Goal: Information Seeking & Learning: Learn about a topic

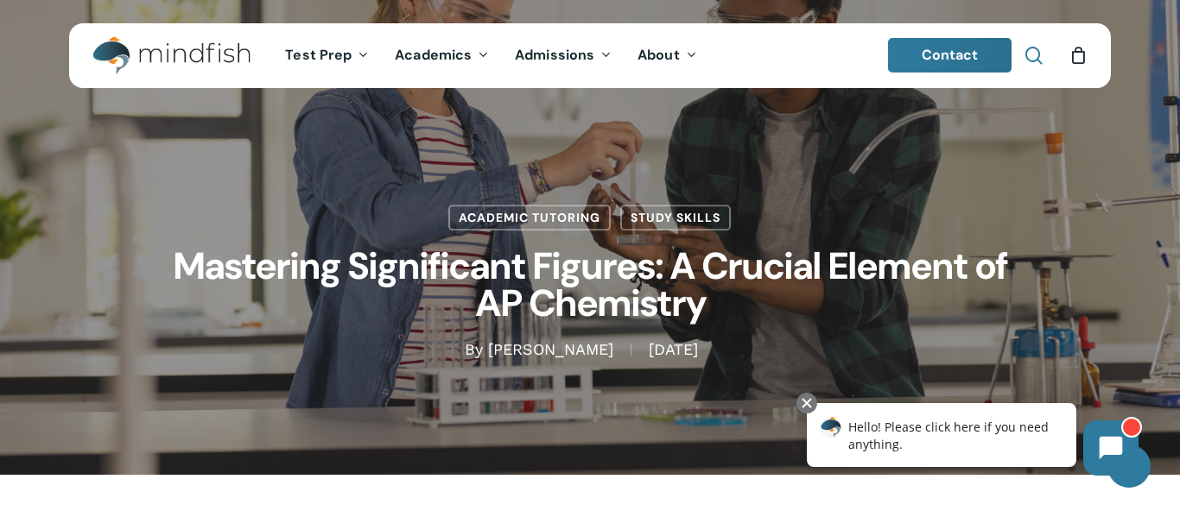
click at [1033, 61] on span "Main Menu" at bounding box center [1033, 55] width 17 height 17
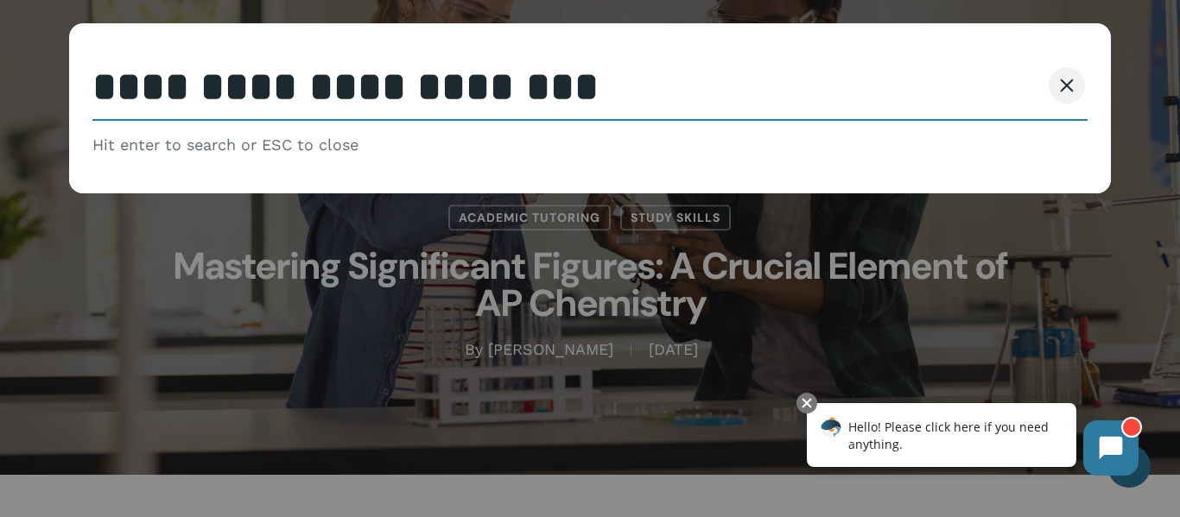
type input "**********"
click at [961, 67] on button "Search" at bounding box center [1000, 85] width 79 height 36
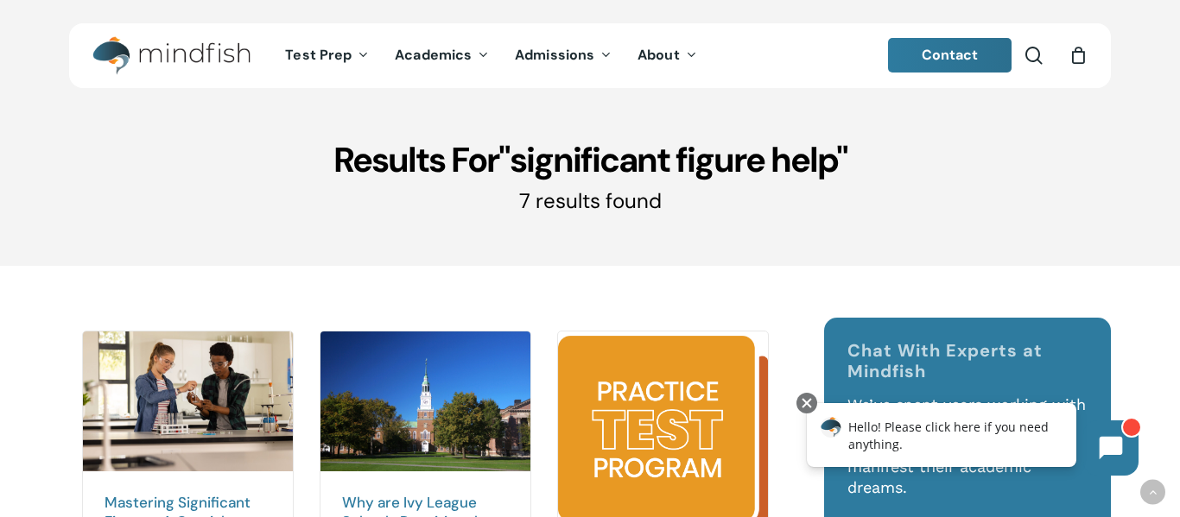
click at [1101, 318] on div "Chat With Experts at Mindfish We’ve spent years working with students to help t…" at bounding box center [967, 442] width 287 height 248
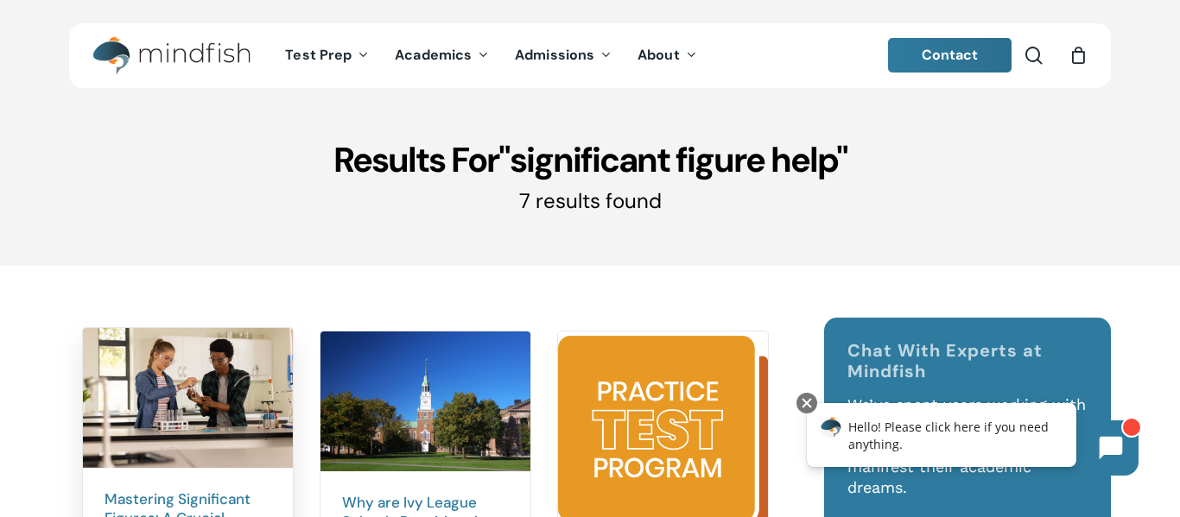
scroll to position [172, 0]
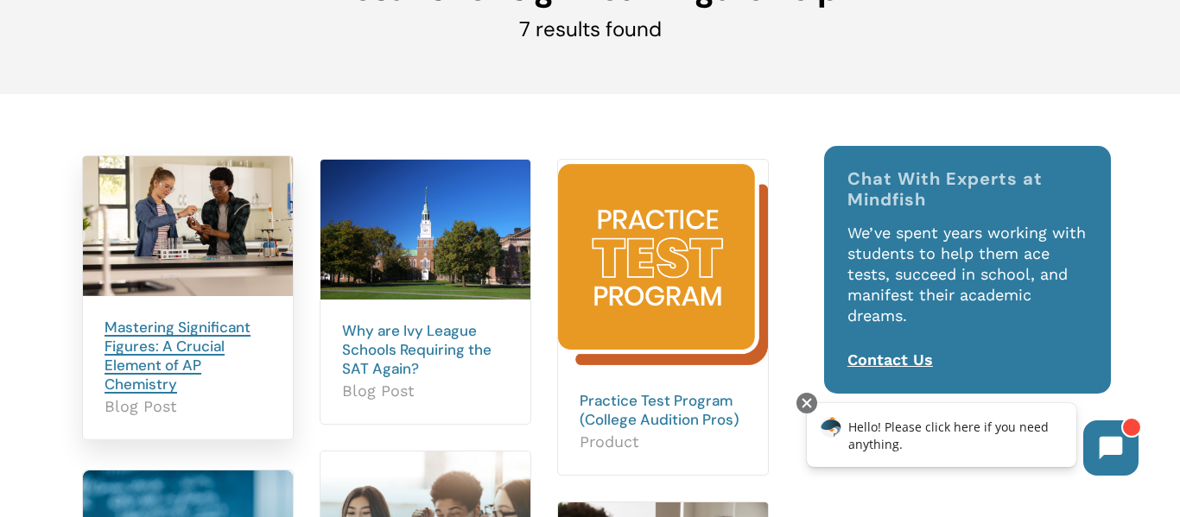
click at [166, 351] on link "Mastering Significant Figures: A Crucial Element of AP Chemistry" at bounding box center [177, 356] width 146 height 76
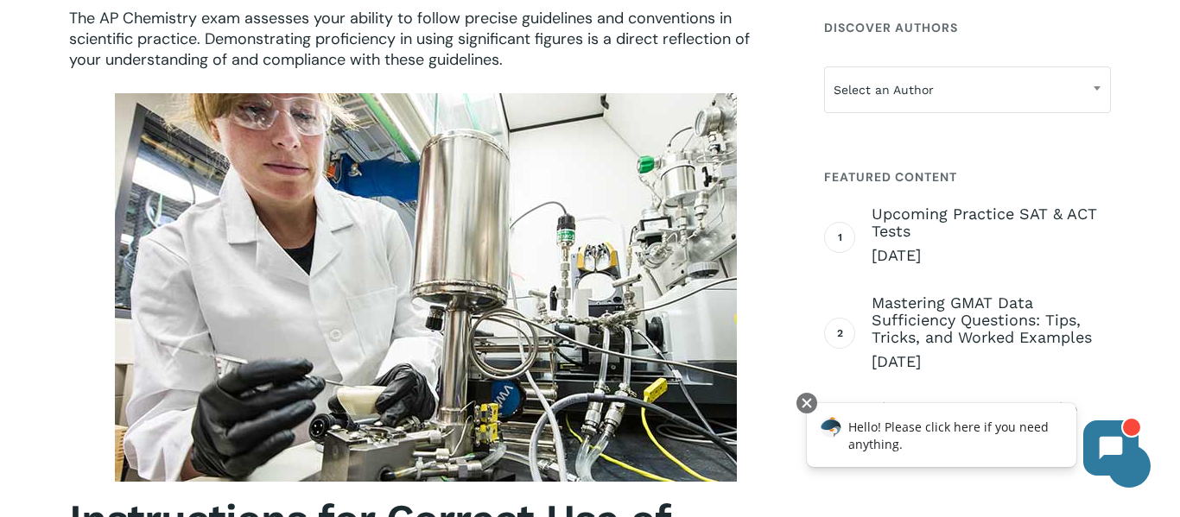
scroll to position [1782, 0]
